Goal: Task Accomplishment & Management: Complete application form

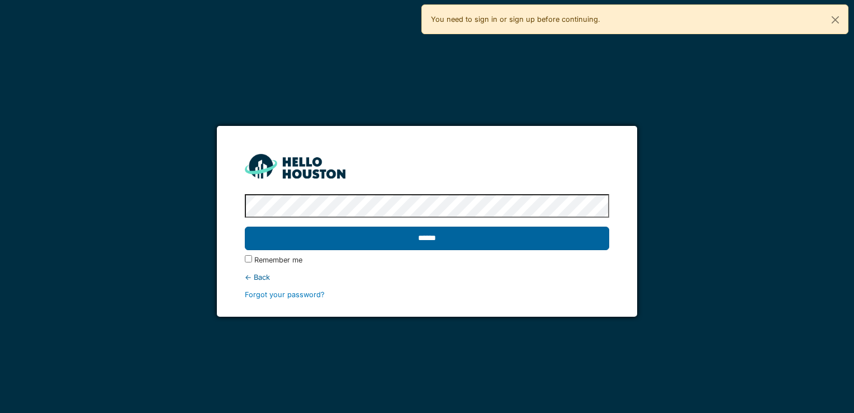
click at [490, 242] on input "******" at bounding box center [427, 237] width 364 height 23
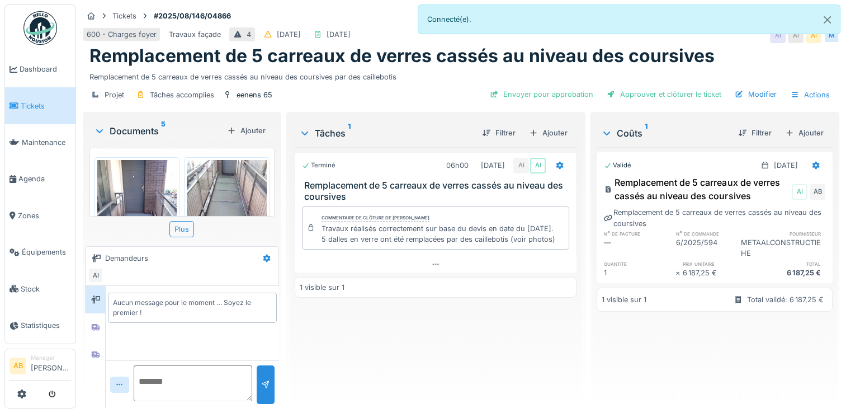
click at [127, 124] on div "Documents 5" at bounding box center [158, 130] width 129 height 13
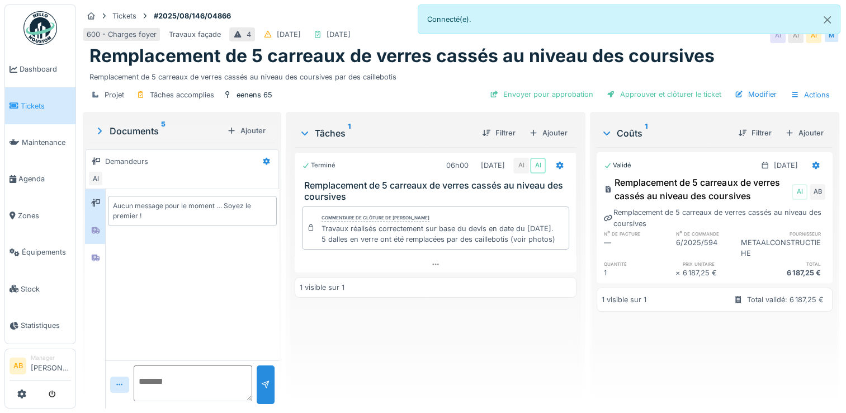
click at [92, 225] on div at bounding box center [95, 230] width 9 height 11
click at [92, 250] on div at bounding box center [95, 257] width 17 height 14
click at [102, 240] on div at bounding box center [95, 229] width 20 height 27
click at [98, 211] on div at bounding box center [95, 202] width 17 height 18
click at [100, 236] on div at bounding box center [95, 230] width 17 height 18
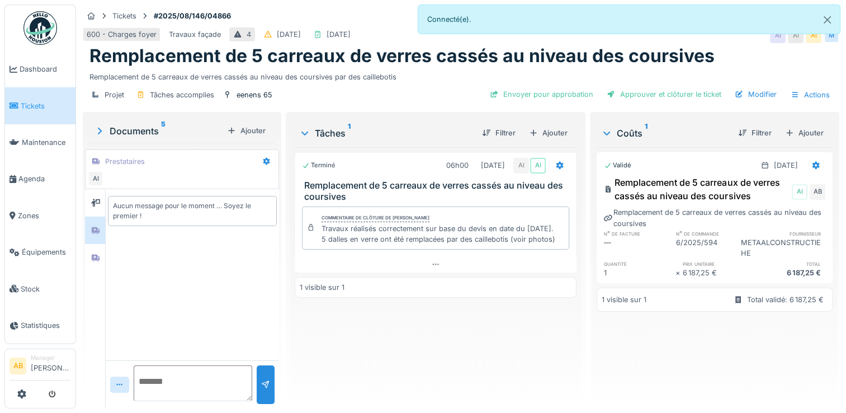
click at [93, 273] on div at bounding box center [95, 298] width 21 height 219
click at [96, 262] on div at bounding box center [95, 257] width 17 height 14
click at [93, 231] on icon at bounding box center [96, 230] width 8 height 7
click at [92, 207] on div at bounding box center [95, 203] width 17 height 14
click at [124, 388] on div at bounding box center [119, 384] width 19 height 16
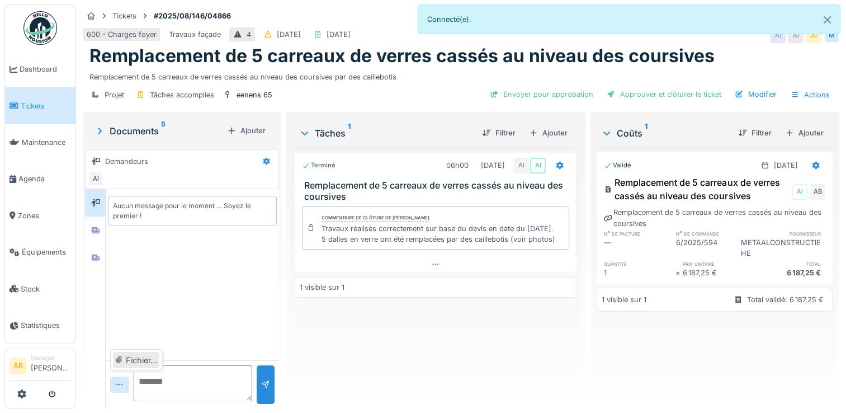
click at [124, 354] on div "Fichier…" at bounding box center [136, 360] width 46 height 17
click at [554, 102] on div "Envoyer pour approbation Approuver et clôturer le ticket Modifier Actions" at bounding box center [659, 95] width 349 height 16
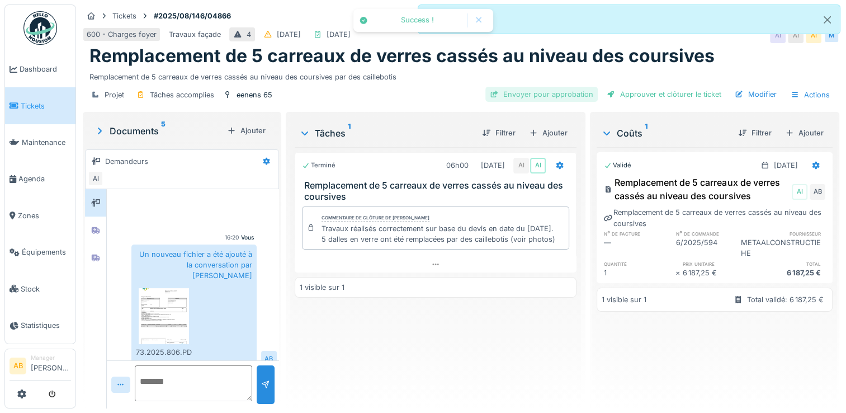
scroll to position [10, 0]
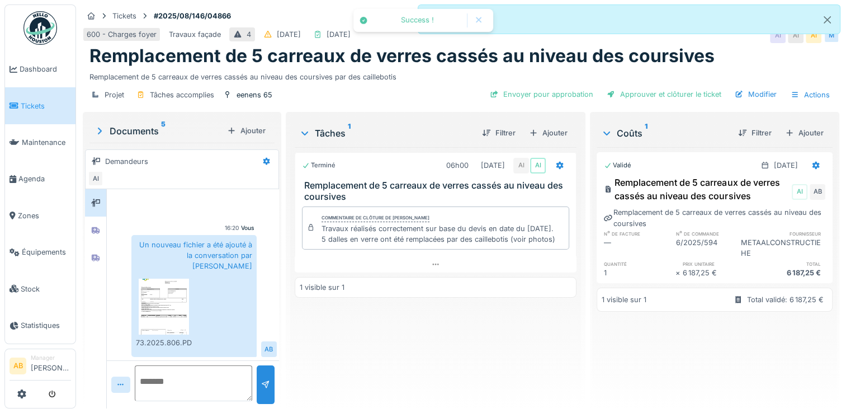
click at [549, 98] on div "Envoyer pour approbation" at bounding box center [541, 94] width 112 height 15
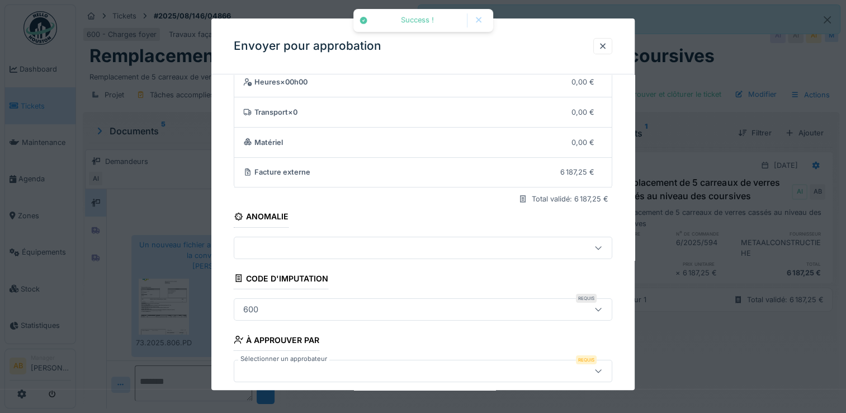
scroll to position [96, 0]
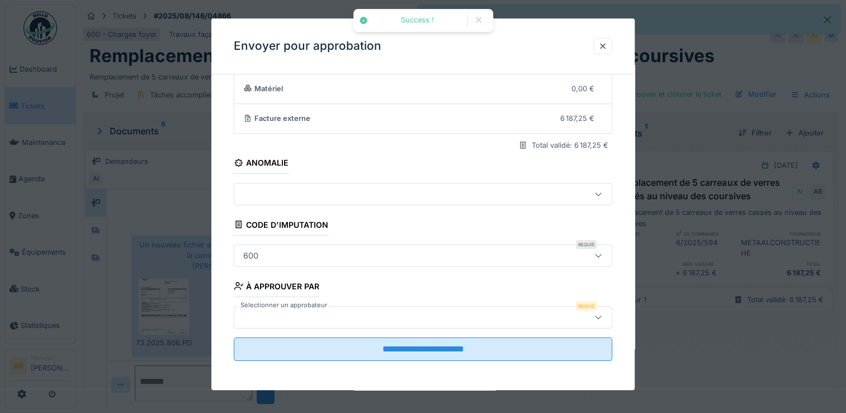
click at [328, 311] on div at bounding box center [400, 317] width 323 height 12
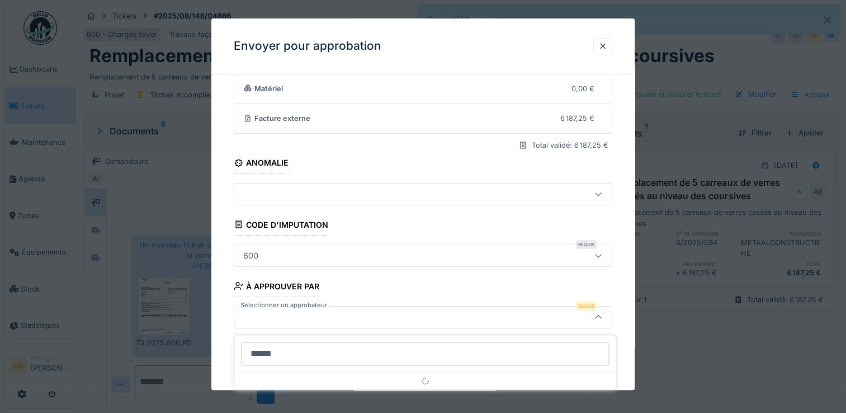
scroll to position [8, 0]
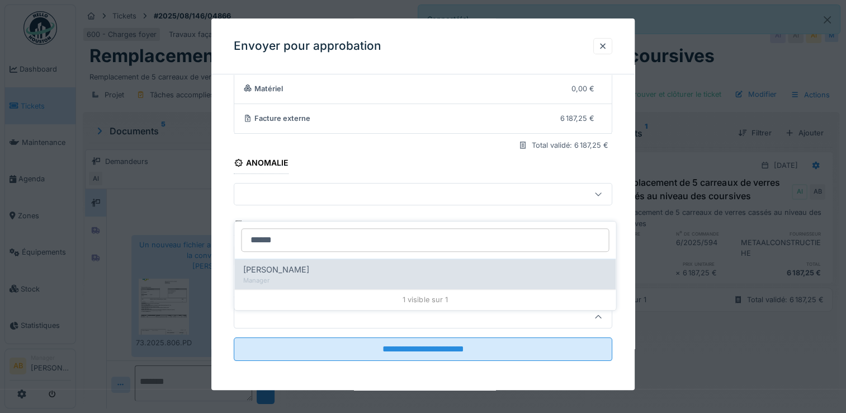
type input "******"
click at [281, 263] on span "Andrea Iglesias" at bounding box center [276, 269] width 66 height 12
type input "*****"
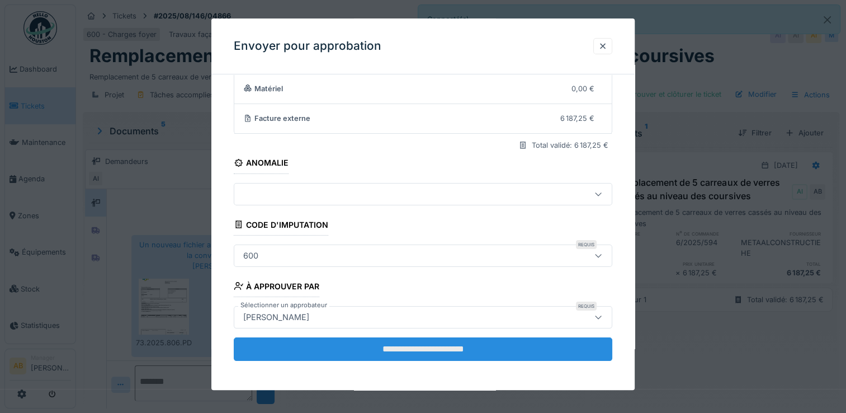
click at [331, 337] on input "**********" at bounding box center [423, 348] width 378 height 23
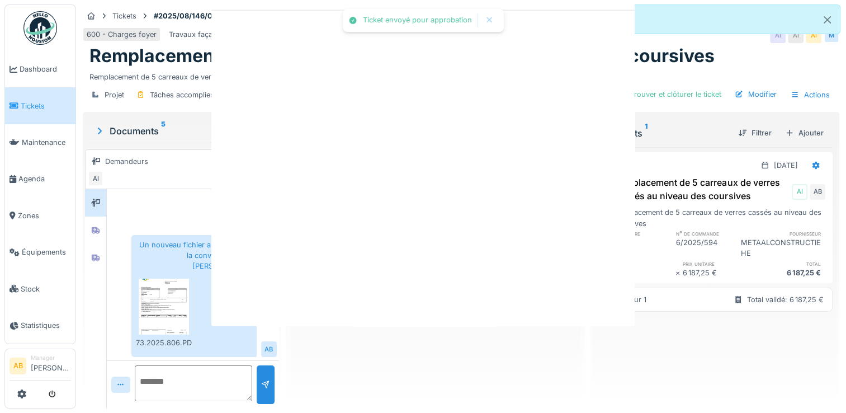
scroll to position [0, 0]
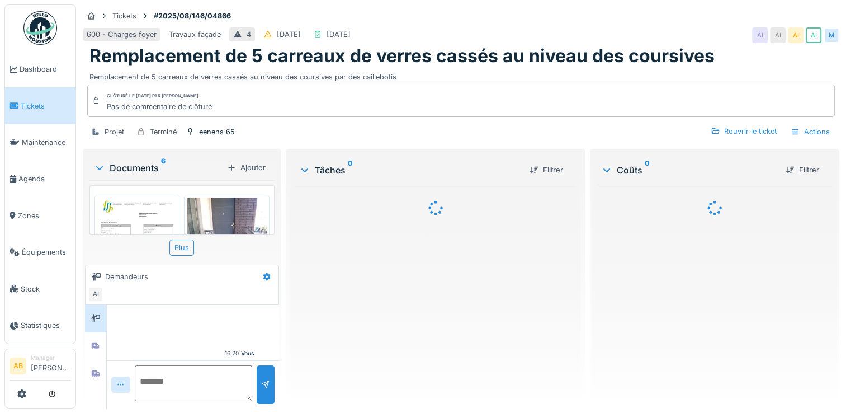
scroll to position [125, 0]
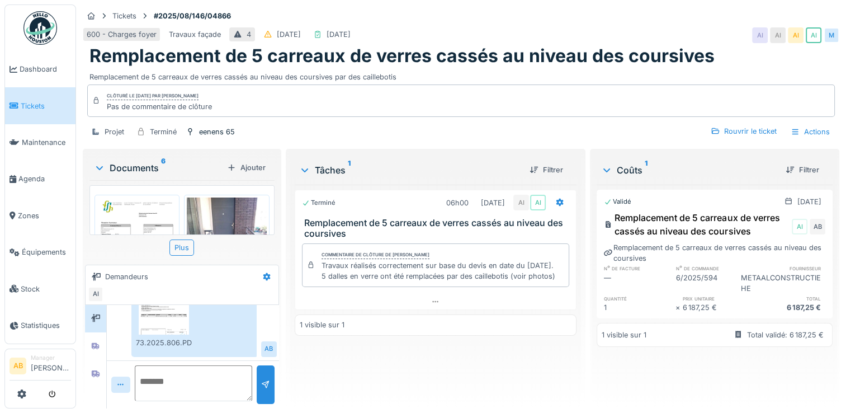
click at [141, 163] on div "Documents 6" at bounding box center [158, 167] width 129 height 13
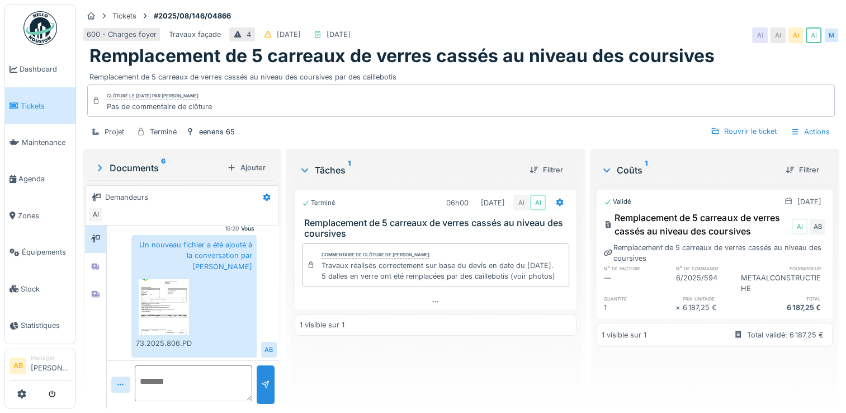
click at [152, 305] on img at bounding box center [164, 307] width 50 height 56
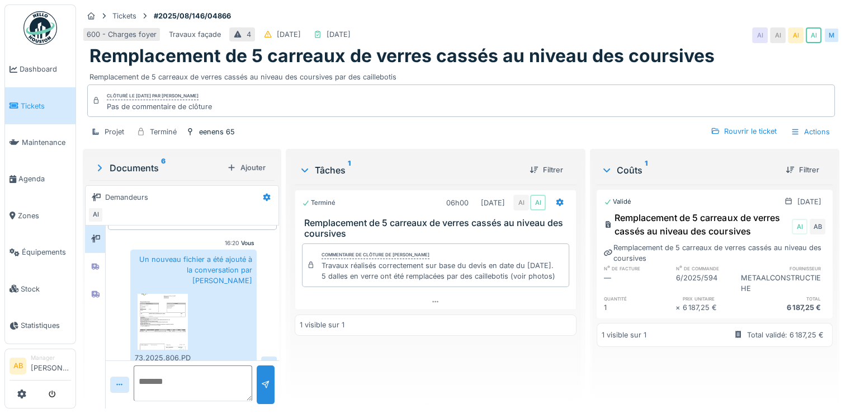
scroll to position [0, 0]
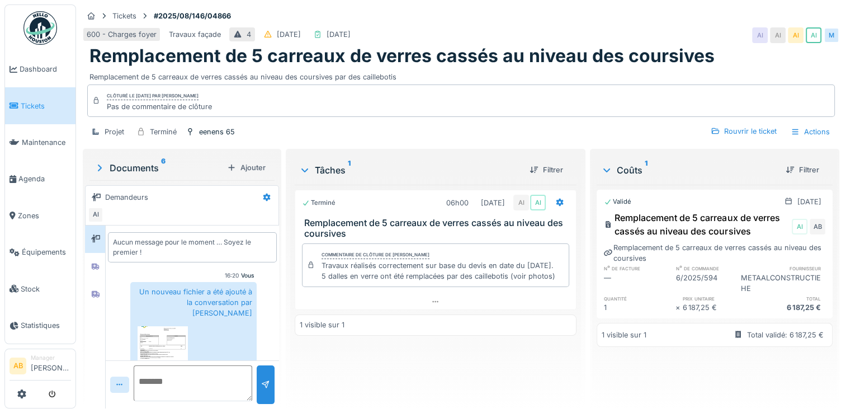
click at [107, 263] on div "Aucun message pour le moment … Soyez le premier ! Vous 16:20 Un nouveau fichier…" at bounding box center [192, 316] width 173 height 183
click at [104, 264] on div at bounding box center [95, 266] width 20 height 27
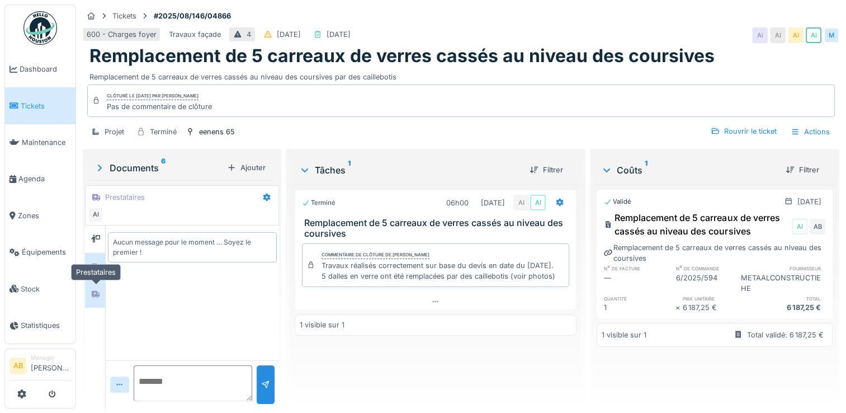
click at [91, 304] on div at bounding box center [95, 293] width 20 height 27
click at [37, 30] on img at bounding box center [40, 28] width 34 height 34
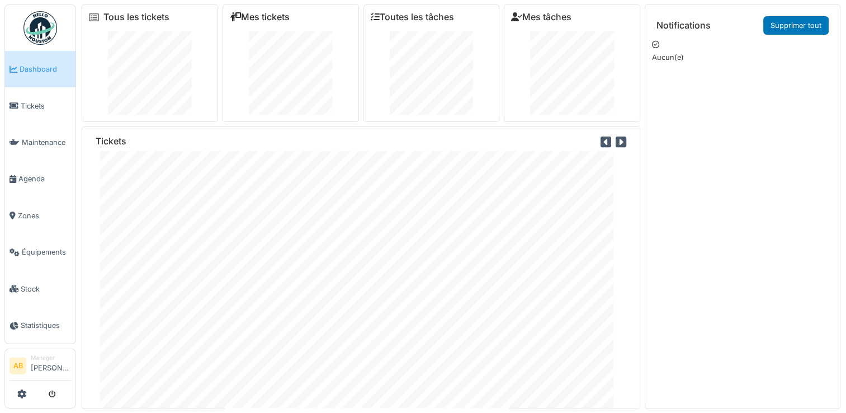
click at [284, 16] on link "Mes tickets" at bounding box center [260, 17] width 60 height 11
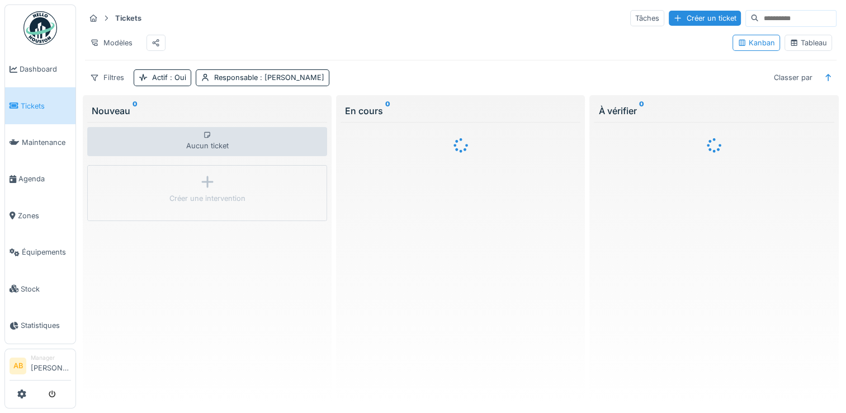
click at [791, 47] on div "Tableau" at bounding box center [807, 42] width 37 height 11
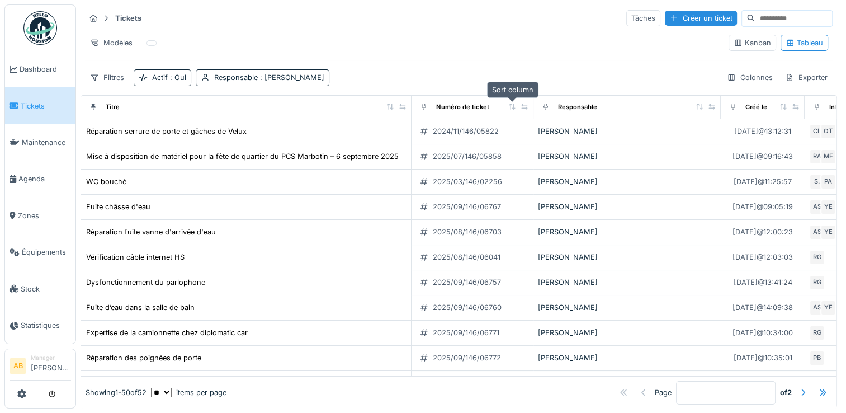
click at [510, 107] on icon at bounding box center [512, 106] width 6 height 6
